Goal: Task Accomplishment & Management: Manage account settings

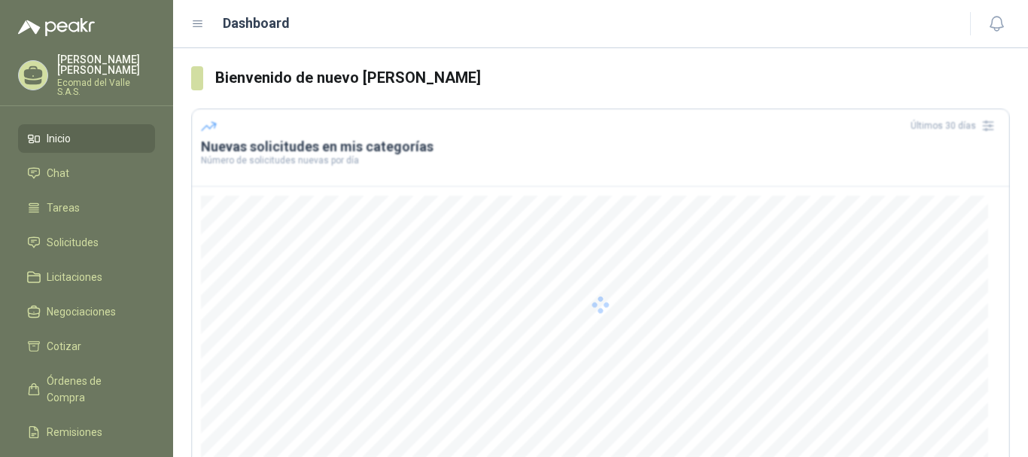
click at [517, 333] on div at bounding box center [600, 304] width 819 height 392
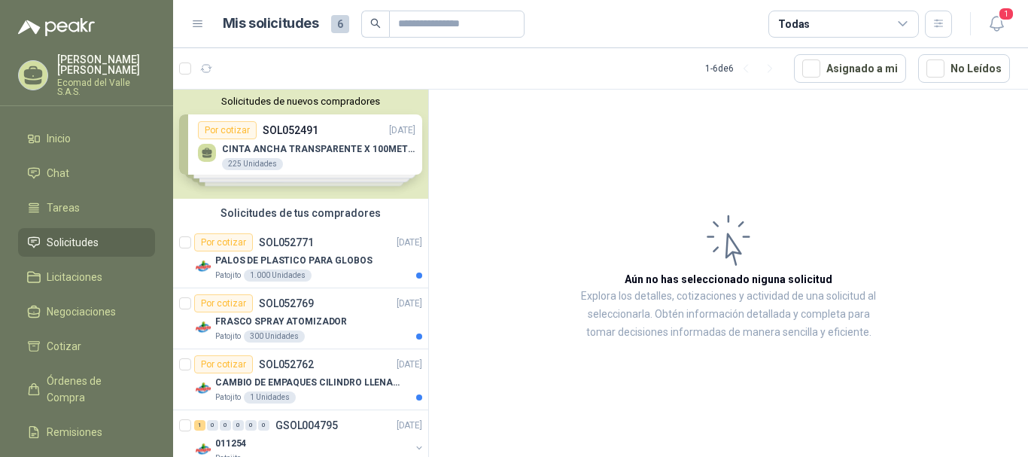
click at [311, 150] on div "Solicitudes de nuevos compradores Por cotizar SOL052491 [DATE] CINTA ANCHA TRAN…" at bounding box center [300, 144] width 255 height 109
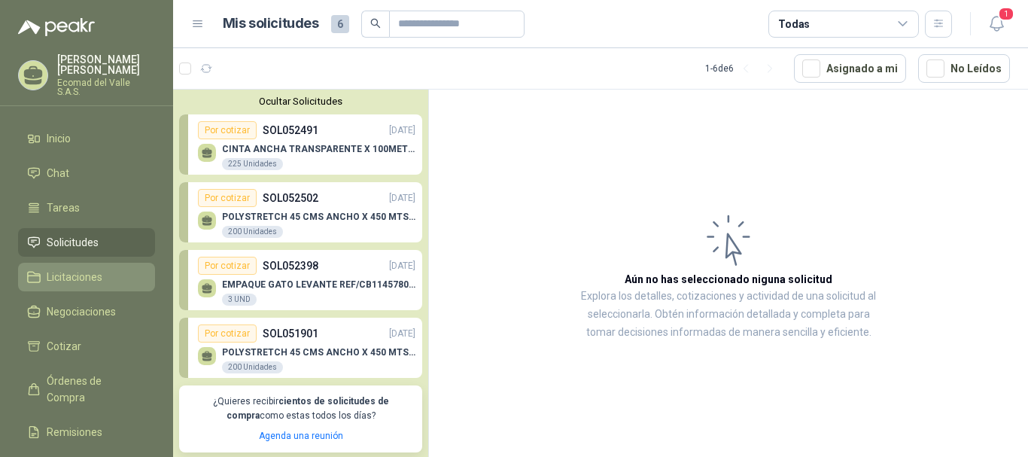
click at [104, 269] on li "Licitaciones" at bounding box center [86, 277] width 119 height 17
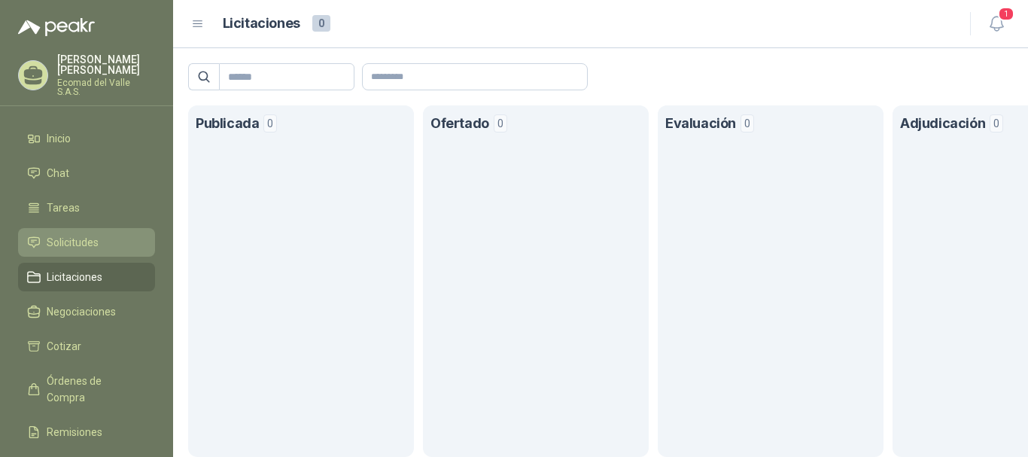
click at [90, 228] on link "Solicitudes" at bounding box center [86, 242] width 137 height 29
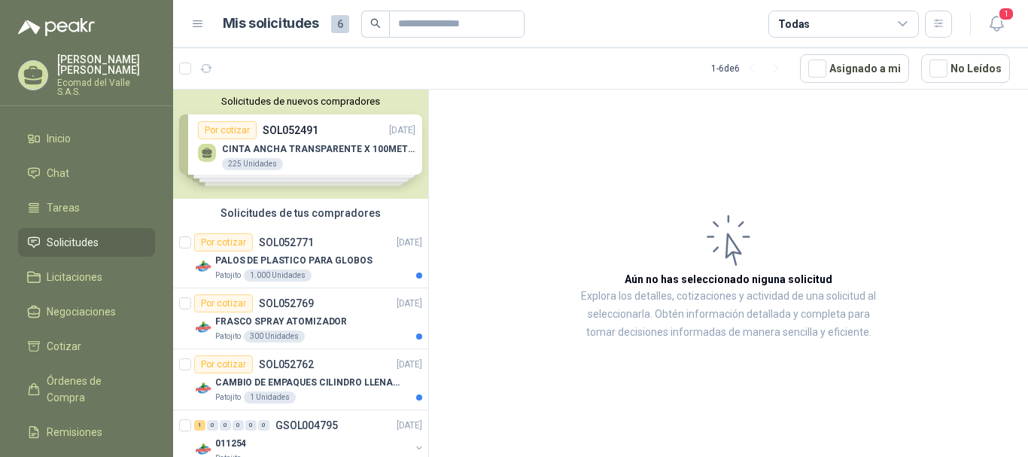
click at [330, 172] on div "Solicitudes de nuevos compradores Por cotizar SOL052491 [DATE] CINTA ANCHA TRAN…" at bounding box center [300, 144] width 255 height 109
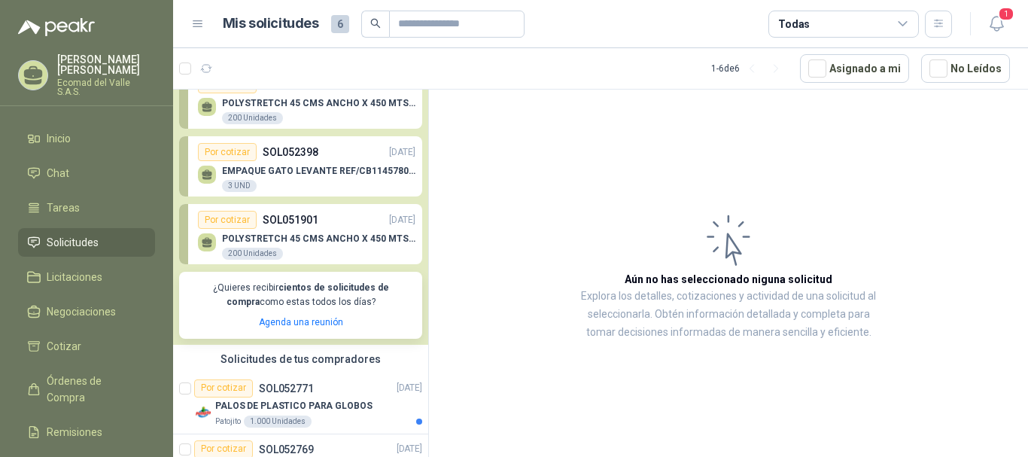
scroll to position [151, 0]
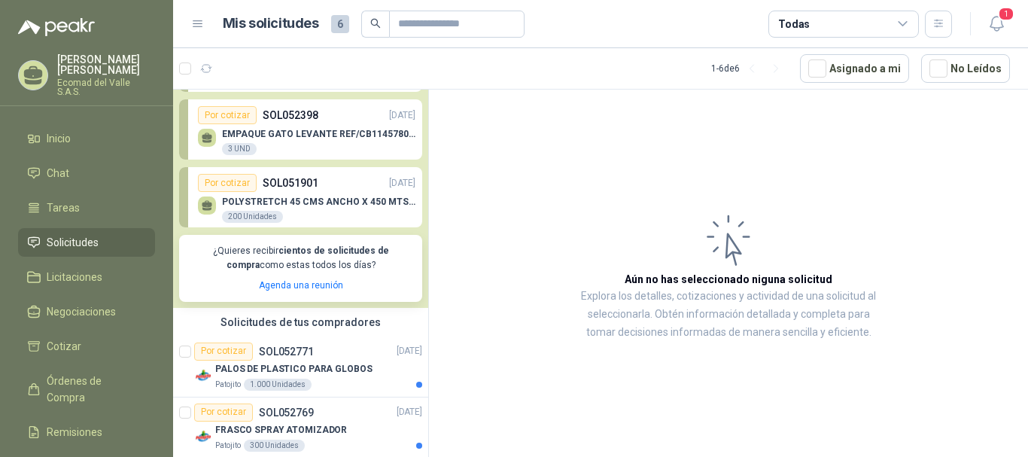
click at [297, 136] on p "EMPAQUE GATO LEVANTE REF/CB11457801 ALZADORA 1850" at bounding box center [318, 134] width 193 height 11
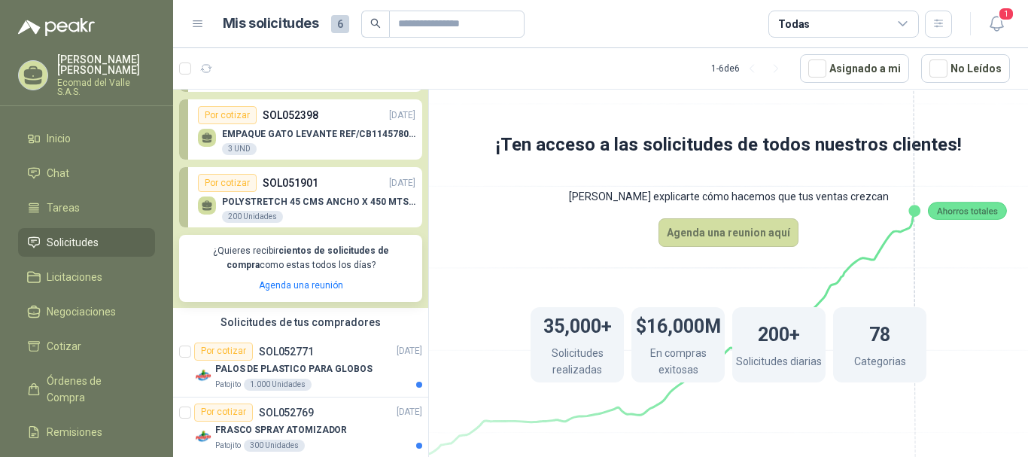
click at [300, 197] on p "POLYSTRETCH 45 CMS ANCHO X 450 MTS LONG" at bounding box center [318, 201] width 193 height 11
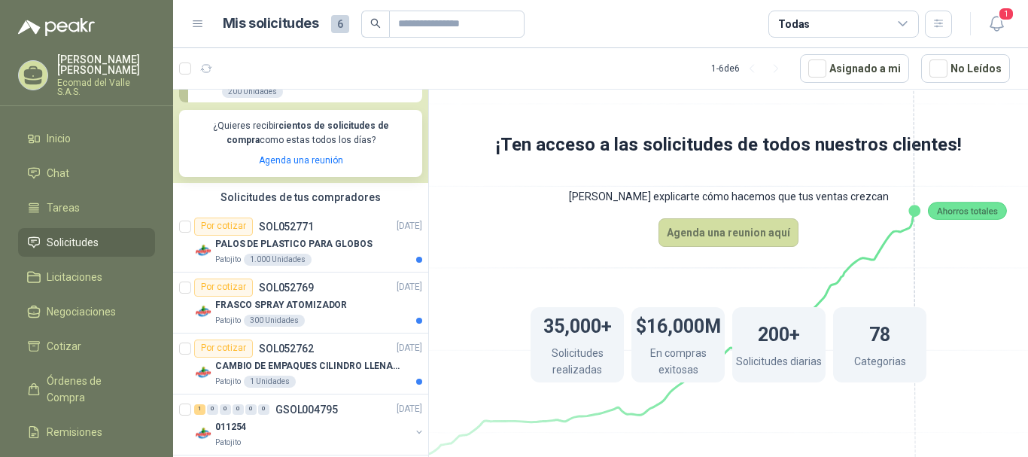
scroll to position [301, 0]
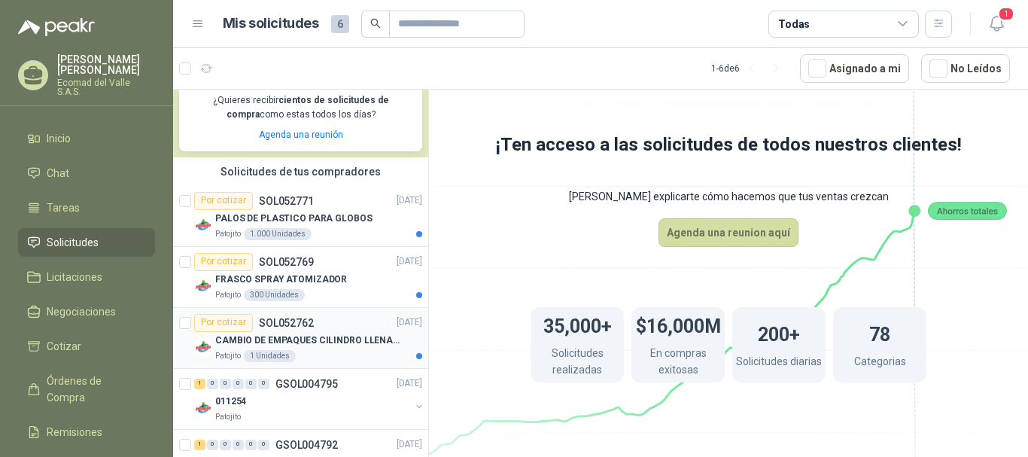
click at [272, 358] on div "1 Unidades" at bounding box center [270, 356] width 52 height 12
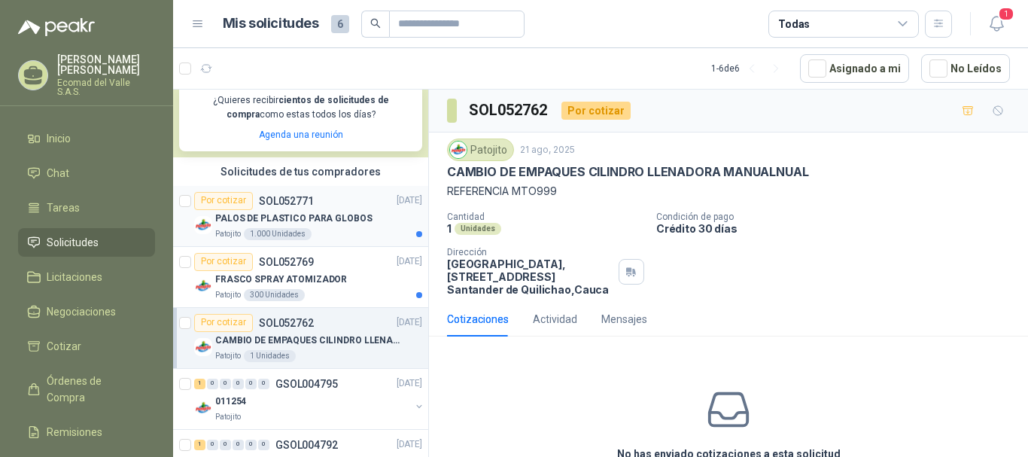
click at [269, 228] on div "1.000 Unidades" at bounding box center [278, 234] width 68 height 12
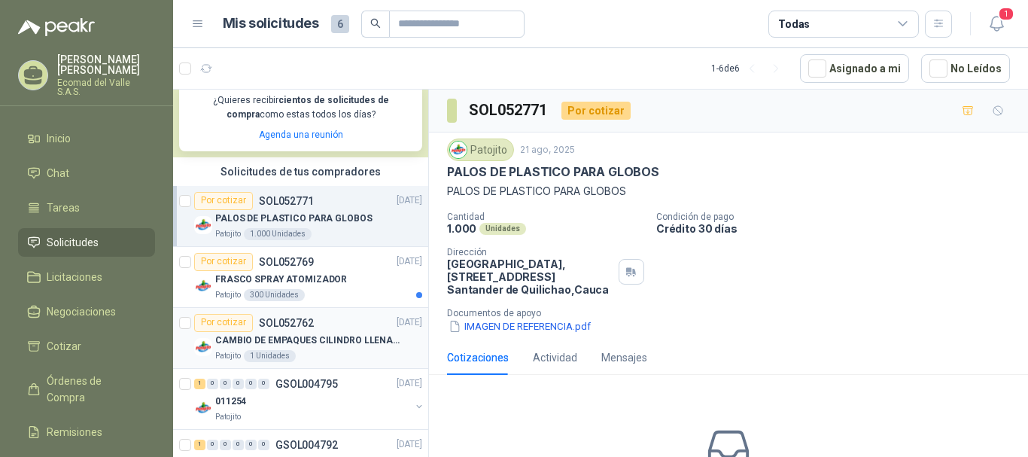
click at [293, 349] on div "CAMBIO DE EMPAQUES CILINDRO LLENADORA MANUALNUAL" at bounding box center [318, 341] width 207 height 18
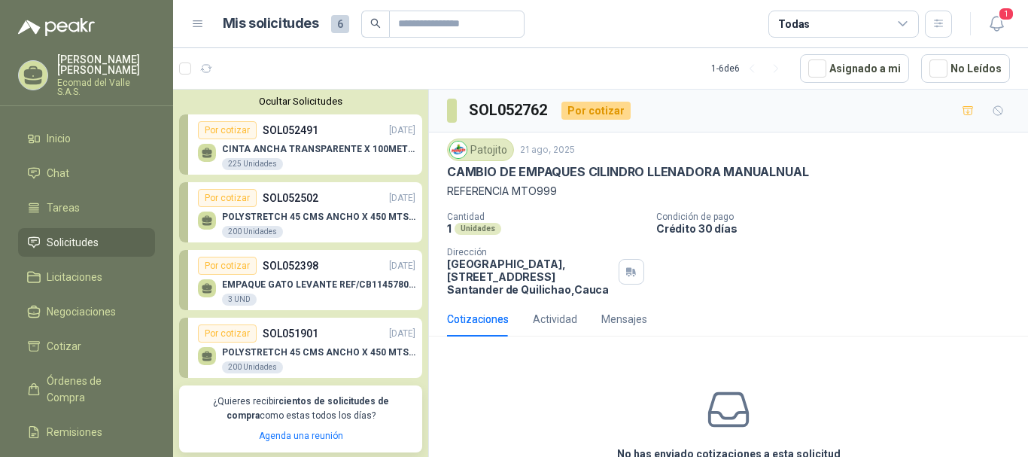
click at [316, 152] on p "CINTA ANCHA TRANSPARENTE X 100METROS" at bounding box center [318, 149] width 193 height 11
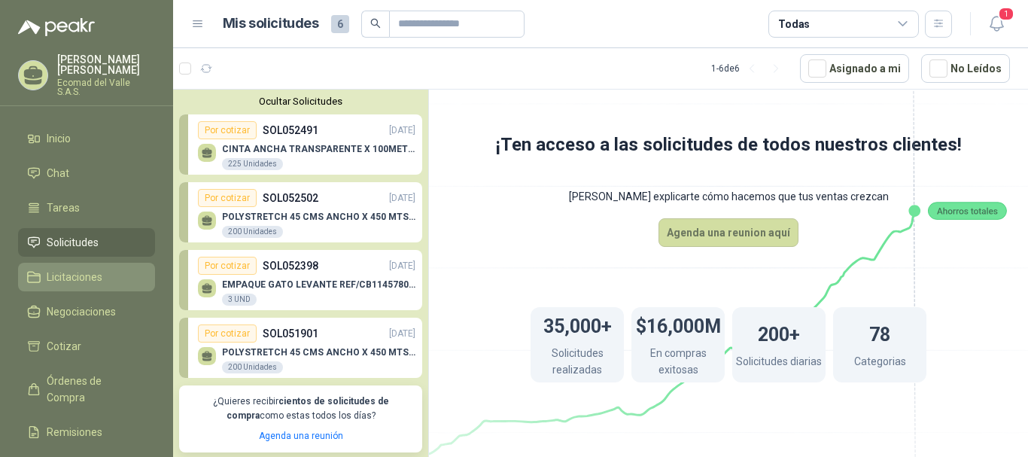
click at [90, 269] on span "Licitaciones" at bounding box center [75, 277] width 56 height 17
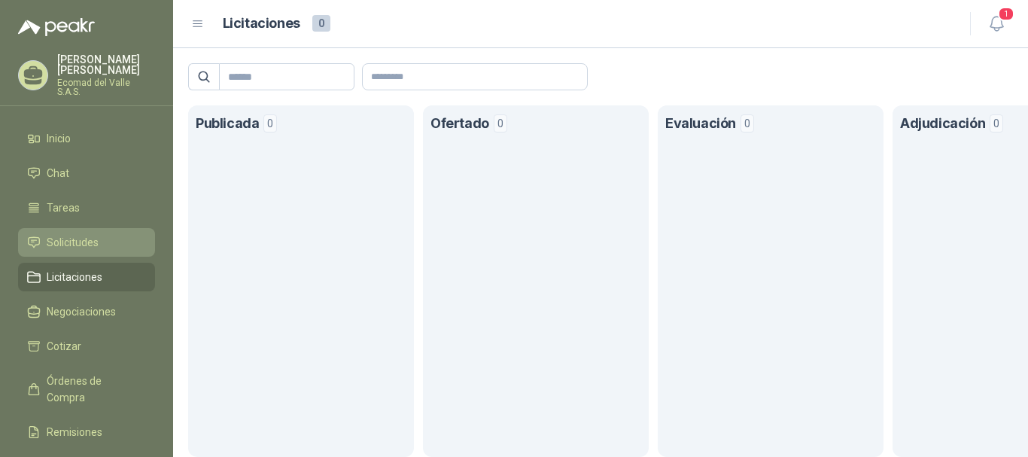
click at [90, 236] on span "Solicitudes" at bounding box center [73, 242] width 52 height 17
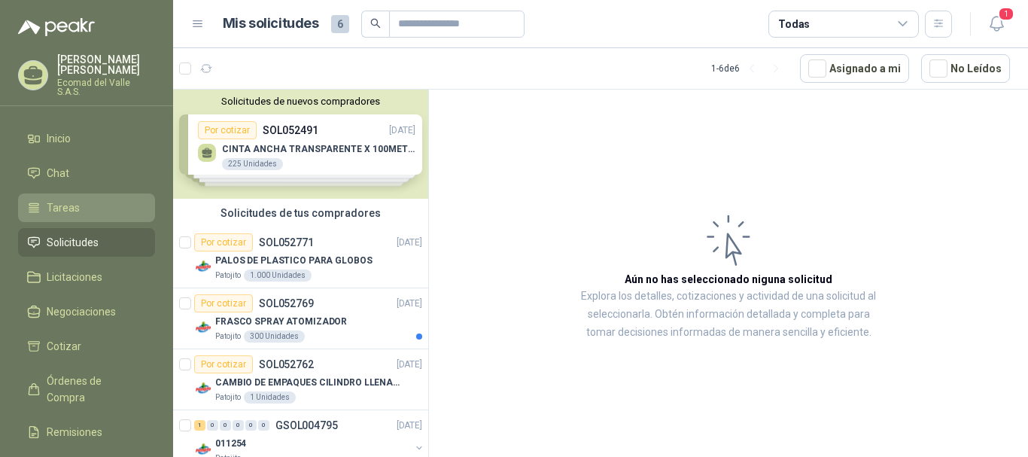
click at [95, 200] on li "Tareas" at bounding box center [86, 207] width 119 height 17
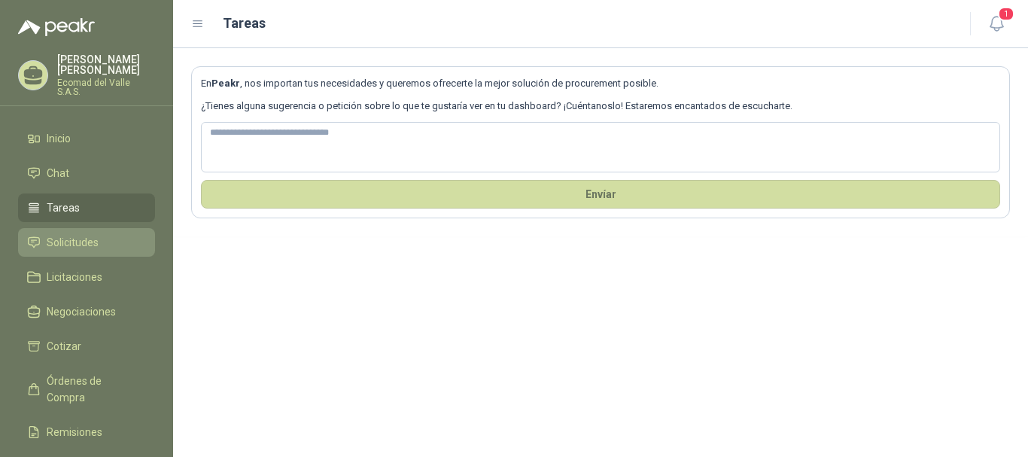
click at [68, 239] on span "Solicitudes" at bounding box center [73, 242] width 52 height 17
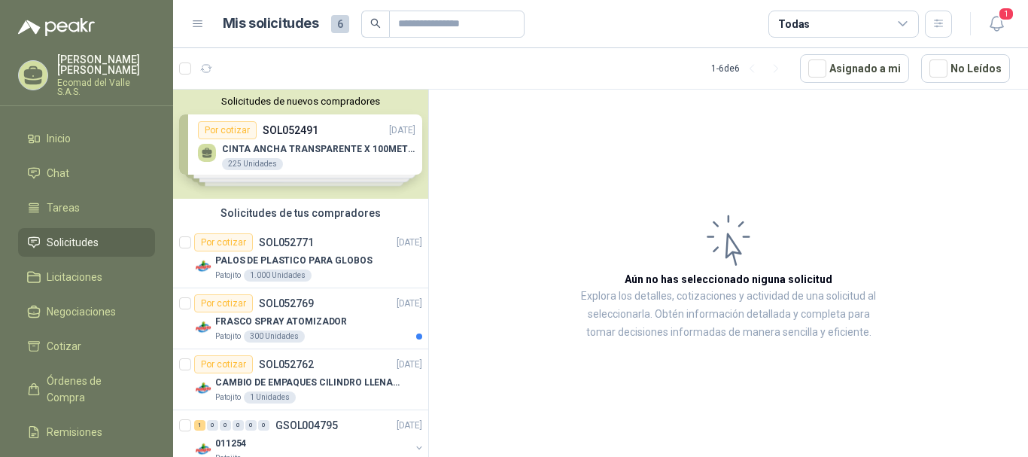
click at [344, 142] on div "Solicitudes de nuevos compradores Por cotizar SOL052491 [DATE] CINTA ANCHA TRAN…" at bounding box center [300, 144] width 255 height 109
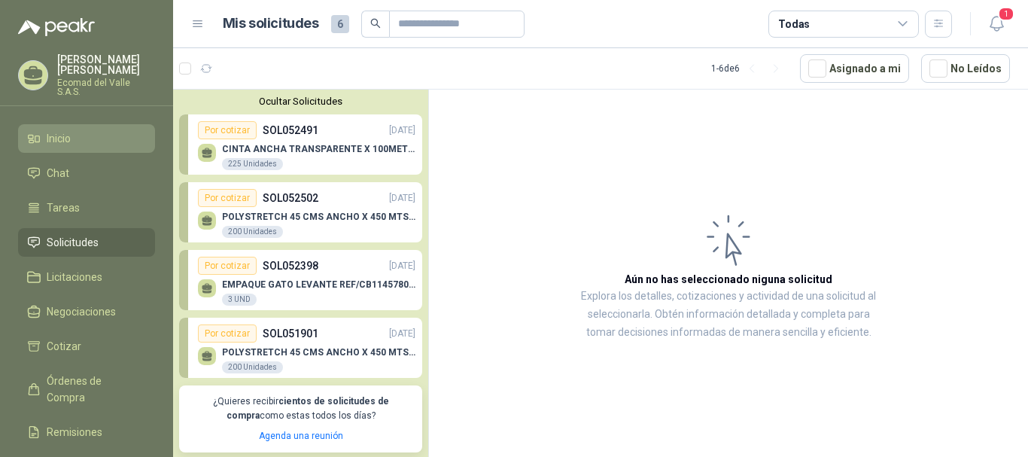
click at [80, 130] on li "Inicio" at bounding box center [86, 138] width 119 height 17
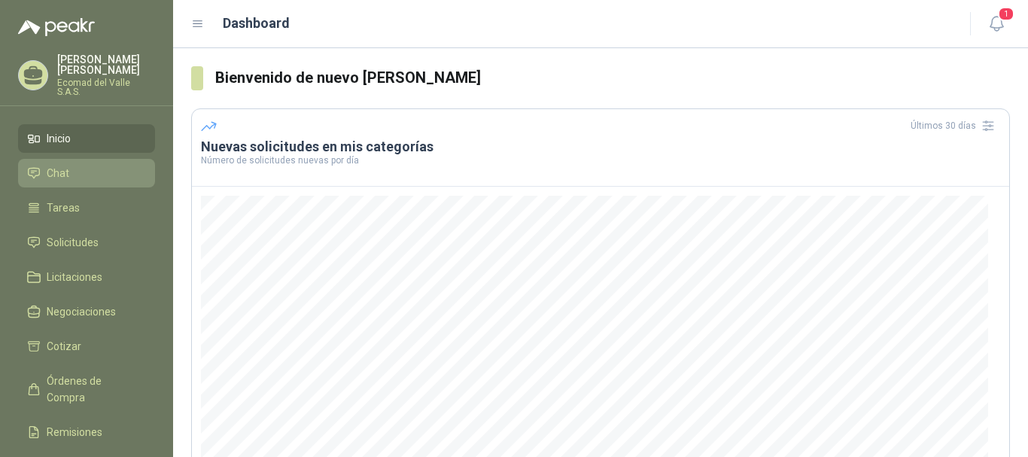
click at [102, 159] on link "Chat" at bounding box center [86, 173] width 137 height 29
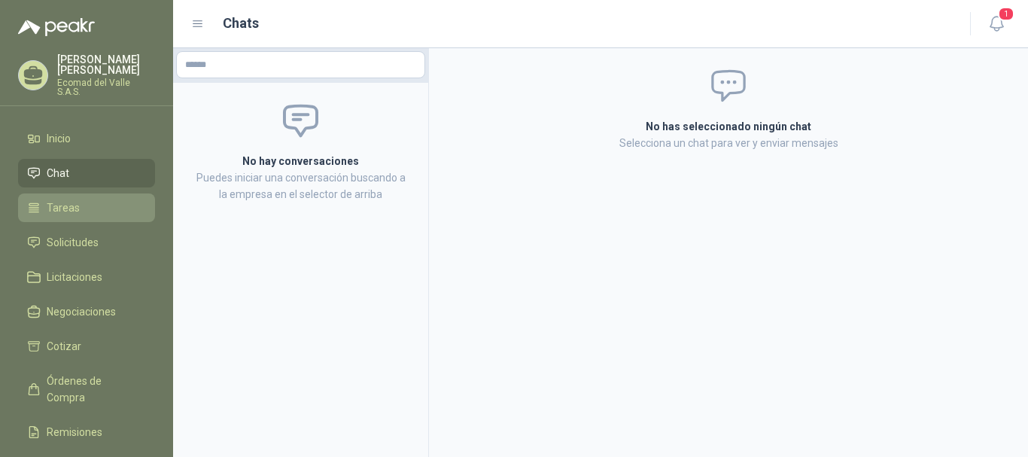
click at [90, 199] on li "Tareas" at bounding box center [86, 207] width 119 height 17
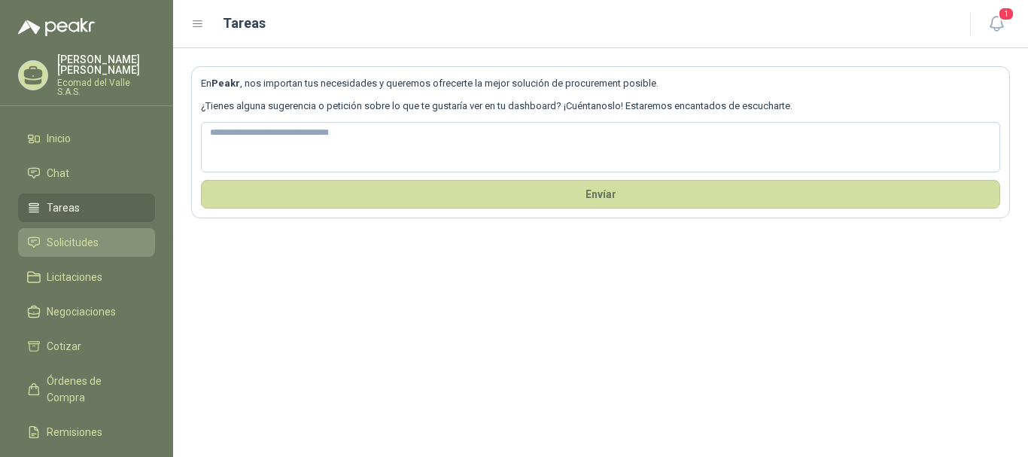
click at [92, 234] on span "Solicitudes" at bounding box center [73, 242] width 52 height 17
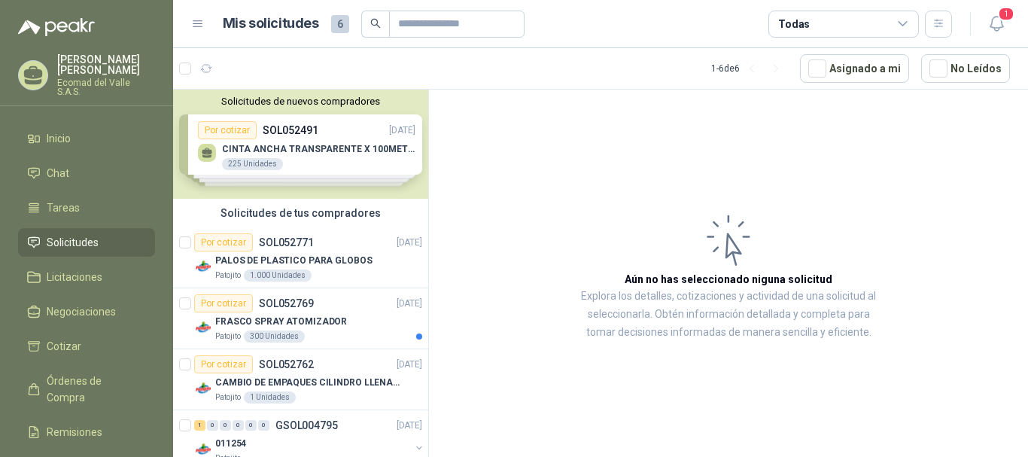
click at [293, 166] on div "Solicitudes de nuevos compradores Por cotizar SOL052491 [DATE] CINTA ANCHA TRAN…" at bounding box center [300, 144] width 255 height 109
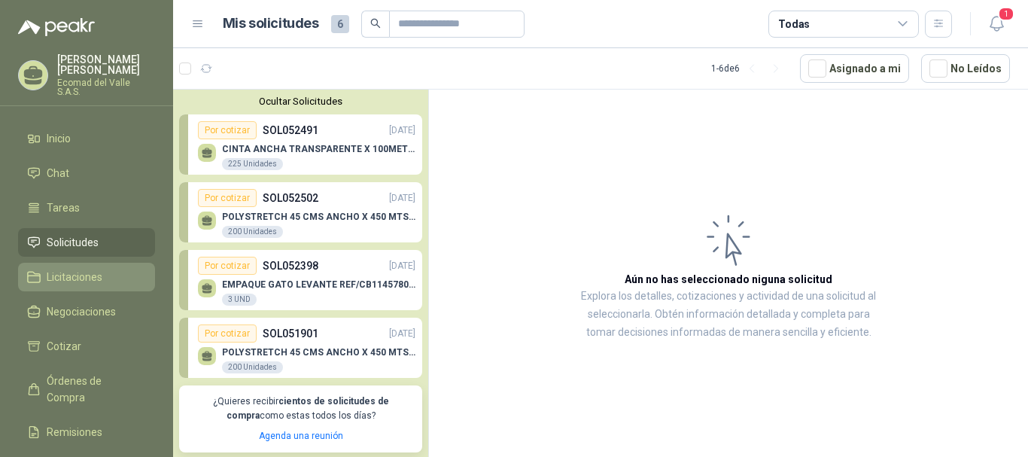
click at [99, 270] on span "Licitaciones" at bounding box center [75, 277] width 56 height 17
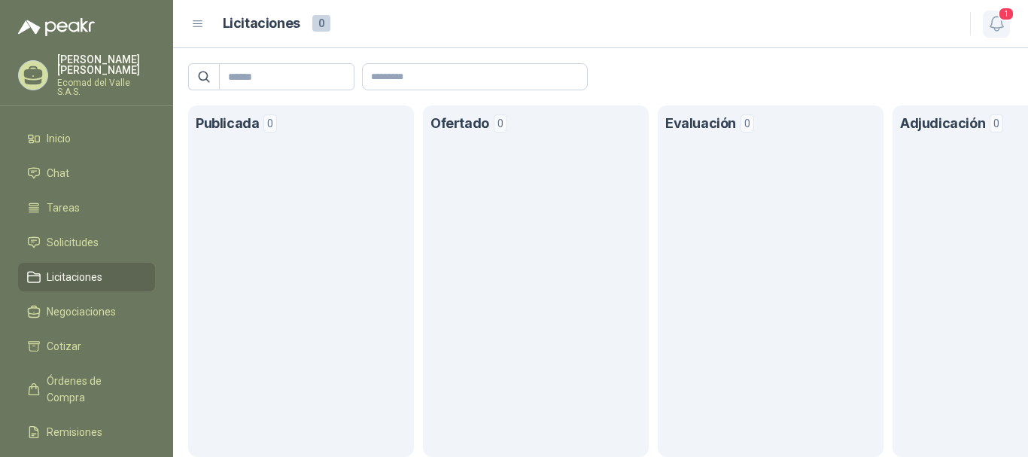
click at [1006, 11] on span "1" at bounding box center [1006, 14] width 17 height 14
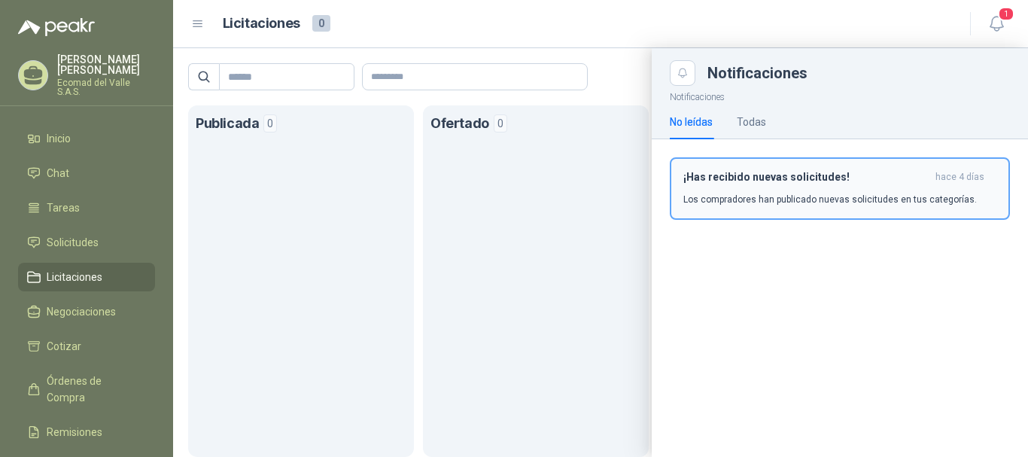
click at [827, 187] on div "¡Has recibido nuevas solicitudes! [DATE] Los compradores han publicado nuevas s…" at bounding box center [839, 188] width 313 height 35
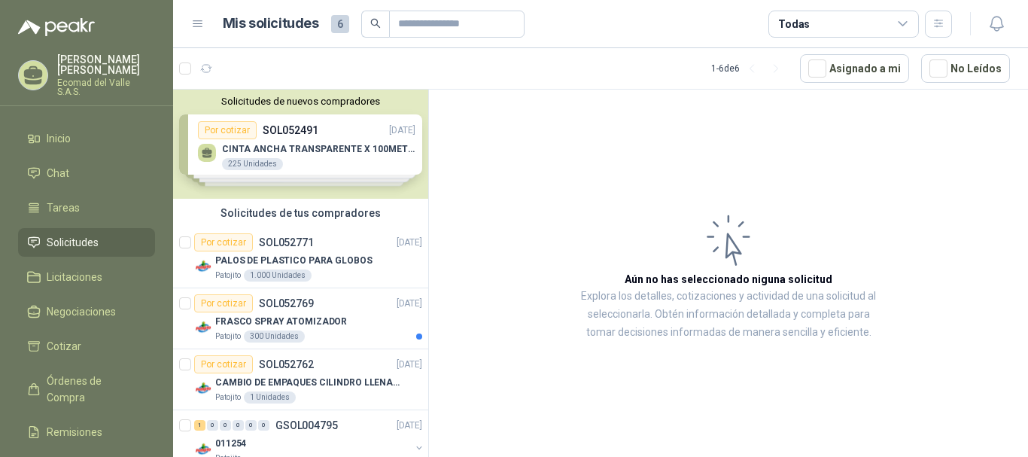
click at [272, 155] on div "Solicitudes de nuevos compradores Por cotizar SOL052491 [DATE] CINTA ANCHA TRAN…" at bounding box center [300, 144] width 255 height 109
